Goal: Task Accomplishment & Management: Manage account settings

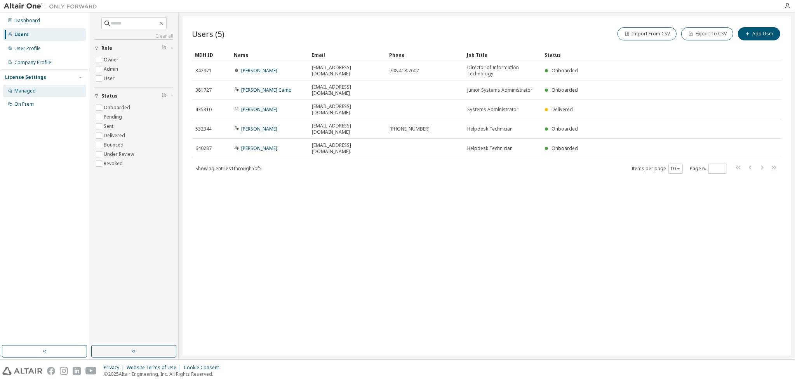
click at [23, 90] on div "Managed" at bounding box center [24, 91] width 21 height 6
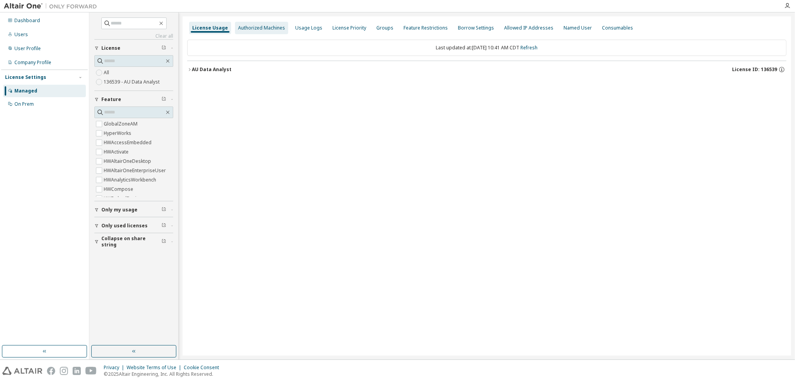
click at [265, 26] on div "Authorized Machines" at bounding box center [261, 28] width 47 height 6
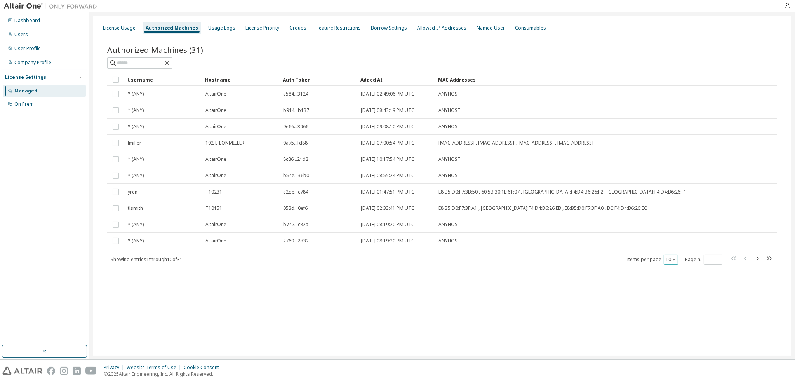
click at [673, 256] on button "10" at bounding box center [671, 259] width 10 height 6
click at [670, 298] on div "50" at bounding box center [695, 297] width 62 height 9
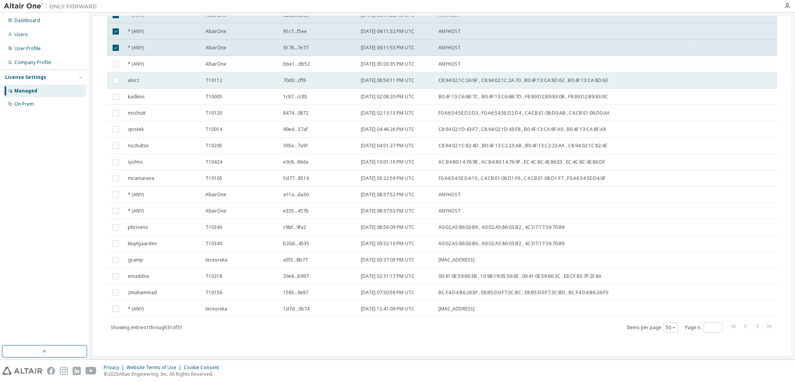
scroll to position [281, 0]
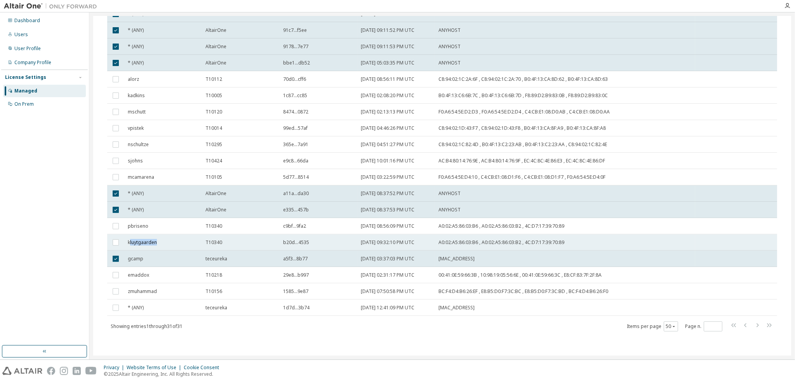
drag, startPoint x: 130, startPoint y: 242, endPoint x: 156, endPoint y: 242, distance: 26.0
click at [156, 242] on span "kluytgaarden" at bounding box center [142, 242] width 29 height 6
drag, startPoint x: 129, startPoint y: 241, endPoint x: 158, endPoint y: 242, distance: 28.8
click at [158, 242] on div "kluytgaarden" at bounding box center [163, 242] width 71 height 6
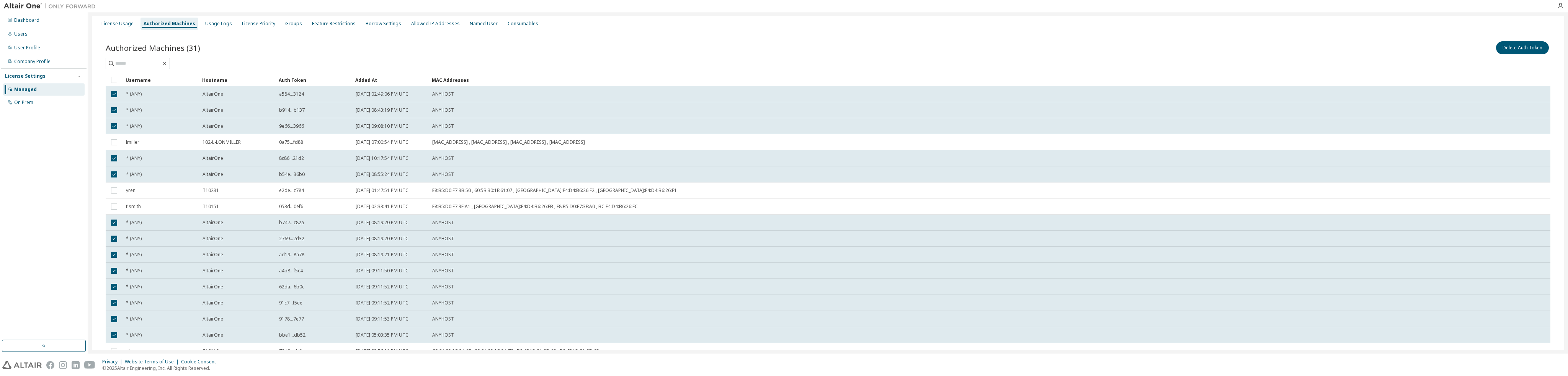
scroll to position [0, 0]
click at [784, 50] on button "Delete Auth Token" at bounding box center [1523, 51] width 53 height 13
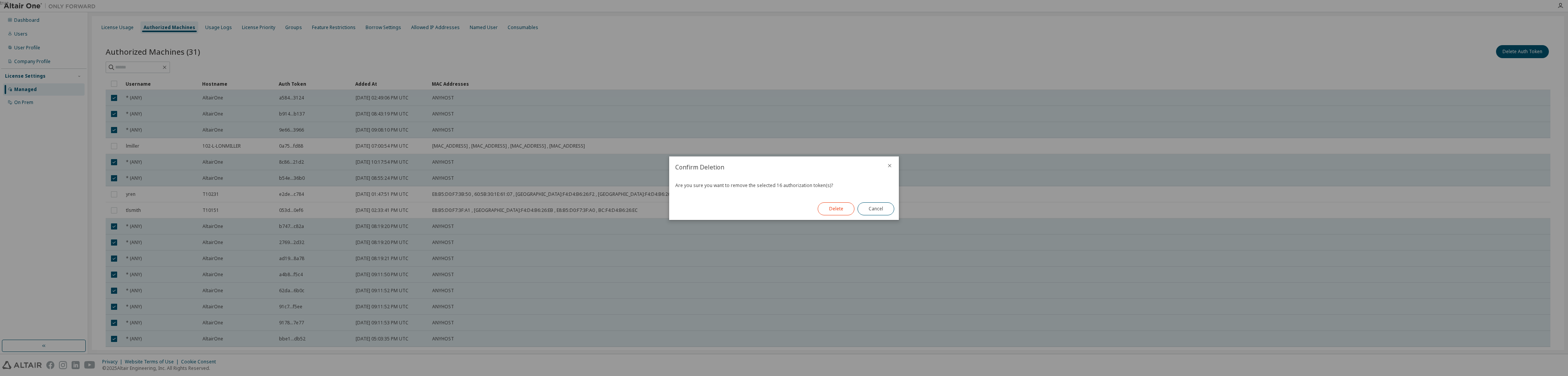
click at [784, 210] on button "Delete" at bounding box center [836, 209] width 36 height 13
